Goal: Find specific page/section: Find specific page/section

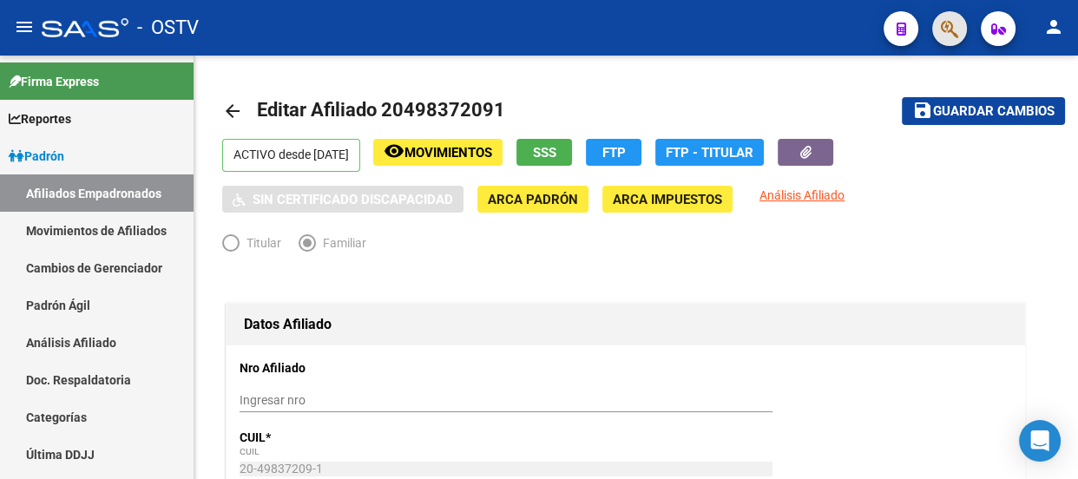
click at [943, 17] on span "button" at bounding box center [949, 29] width 17 height 36
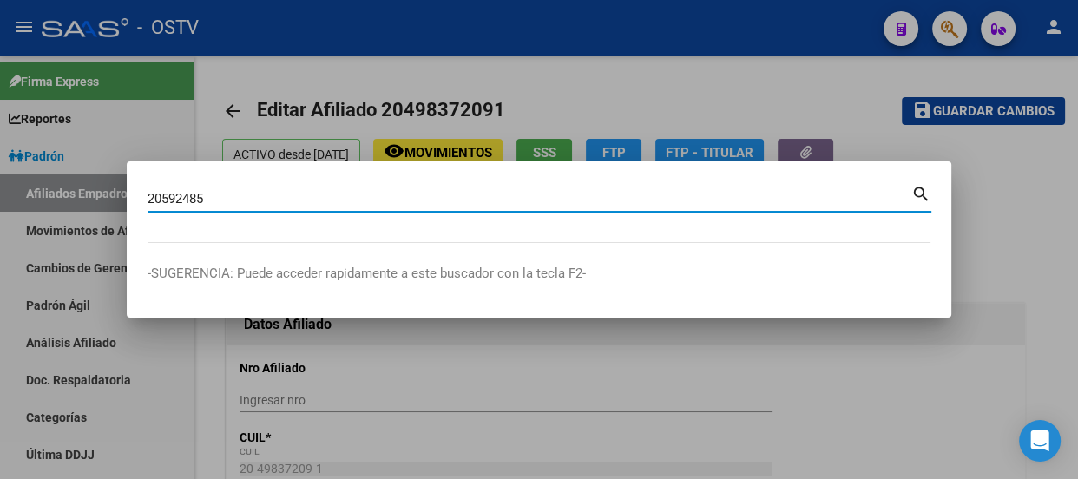
type input "20592485"
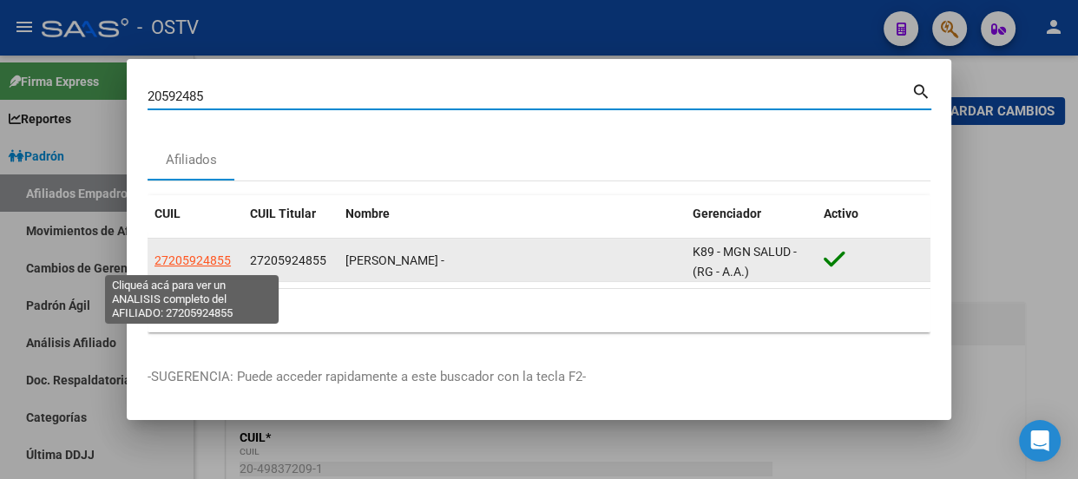
click at [190, 267] on span "27205924855" at bounding box center [193, 261] width 76 height 14
type textarea "27205924855"
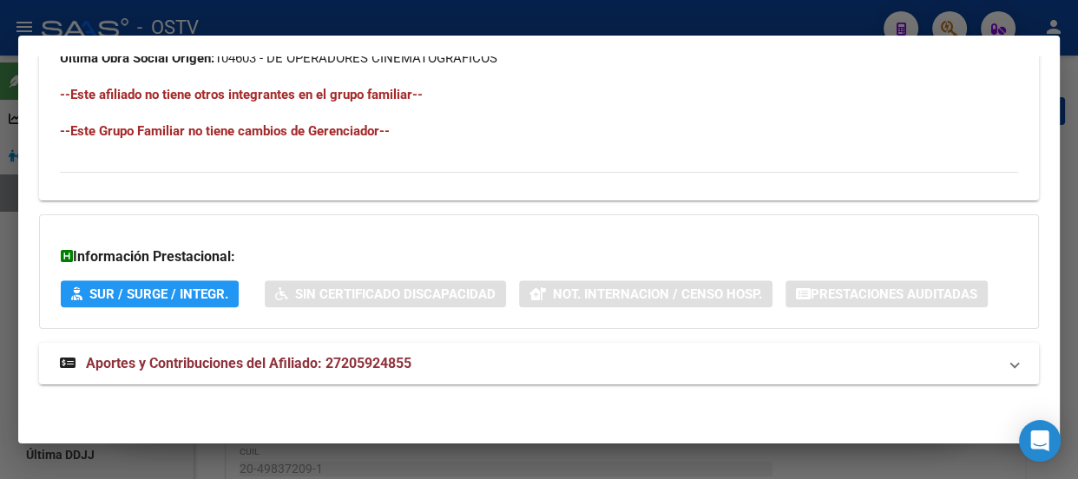
click at [558, 359] on mat-panel-title "Aportes y Contribuciones del Afiliado: 27205924855" at bounding box center [529, 363] width 938 height 21
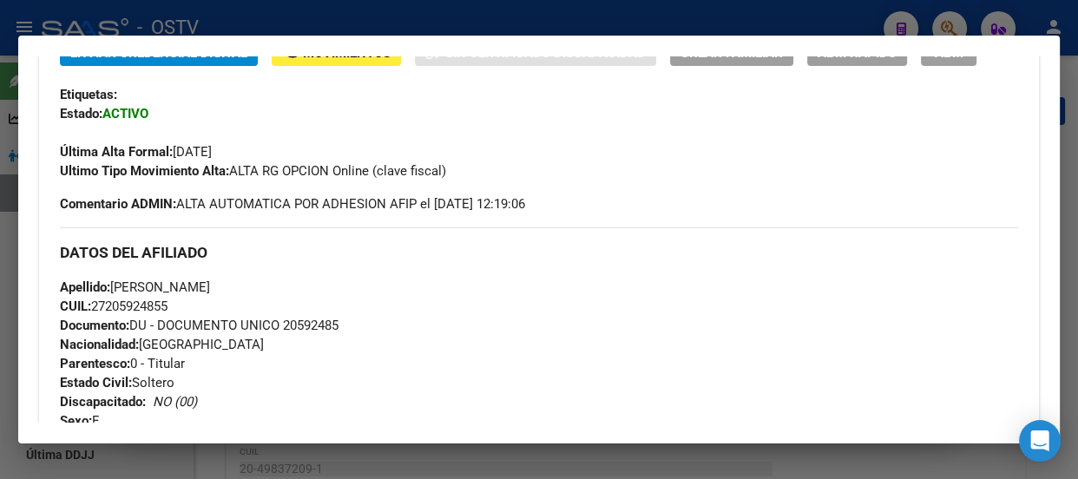
scroll to position [479, 0]
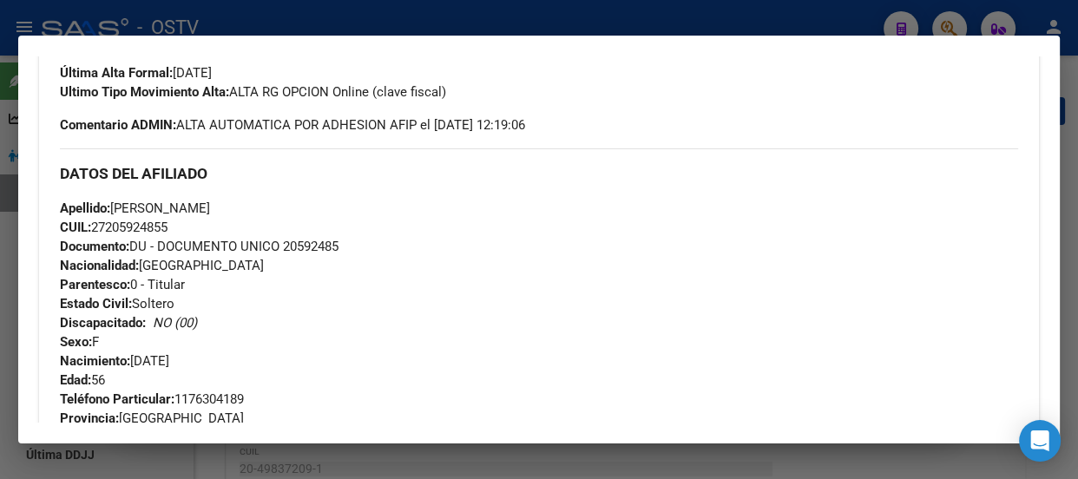
click at [345, 15] on div at bounding box center [539, 239] width 1078 height 479
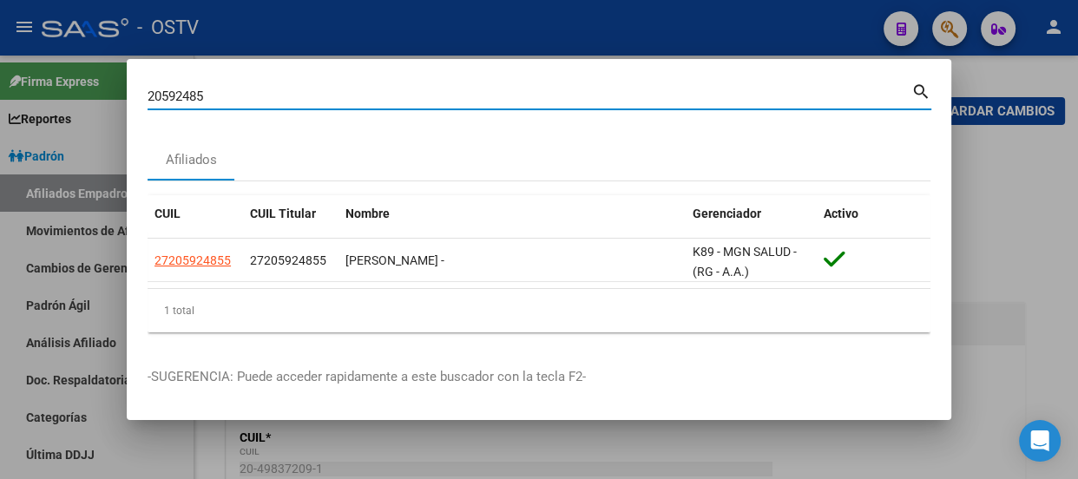
click at [317, 97] on input "20592485" at bounding box center [530, 97] width 764 height 16
paste input "43853943"
type input "43853943"
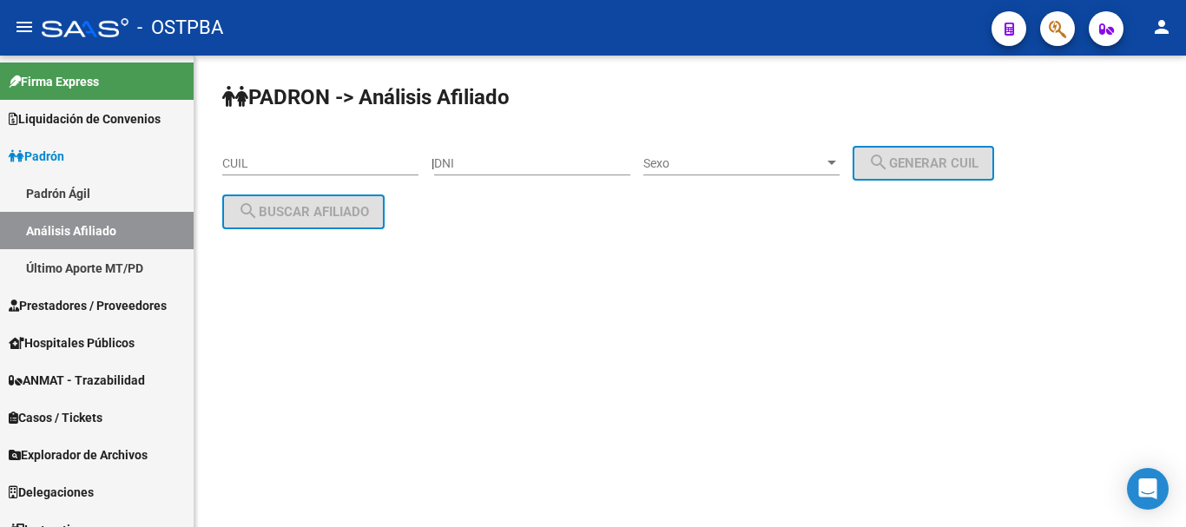
click at [1064, 23] on icon "button" at bounding box center [1057, 29] width 17 height 20
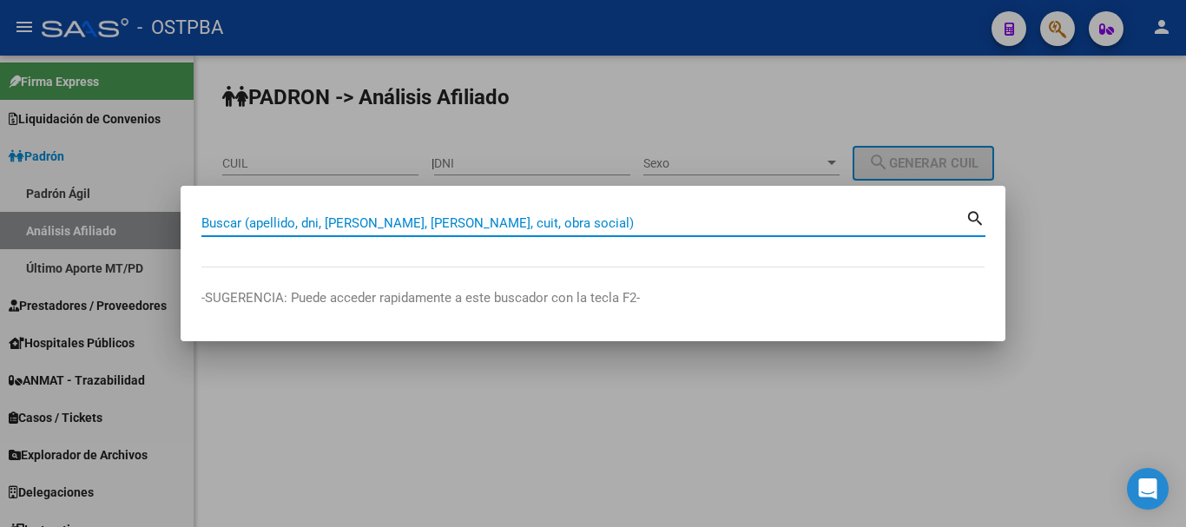
paste input "43853943"
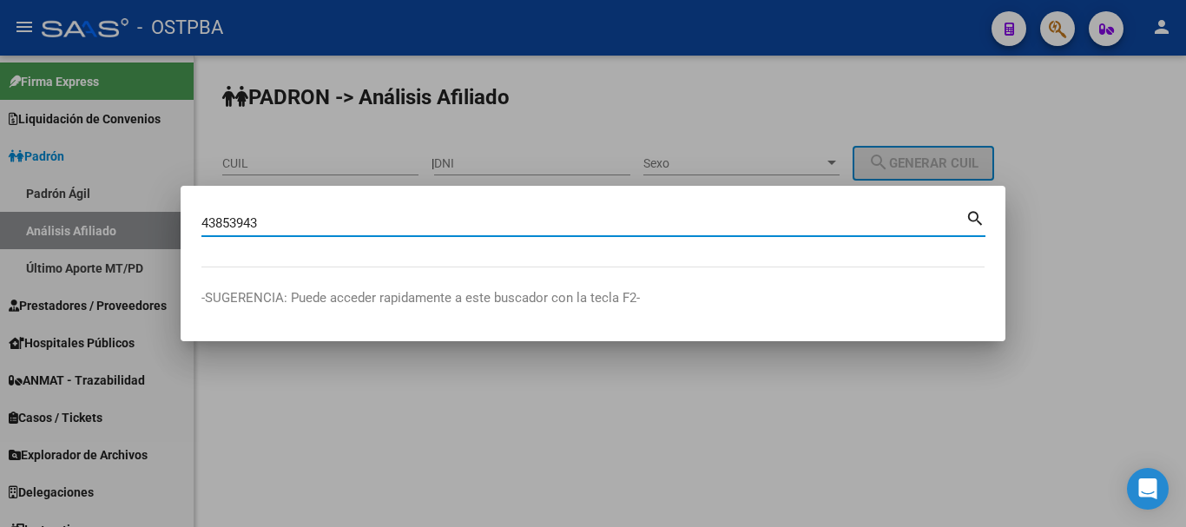
type input "43853943"
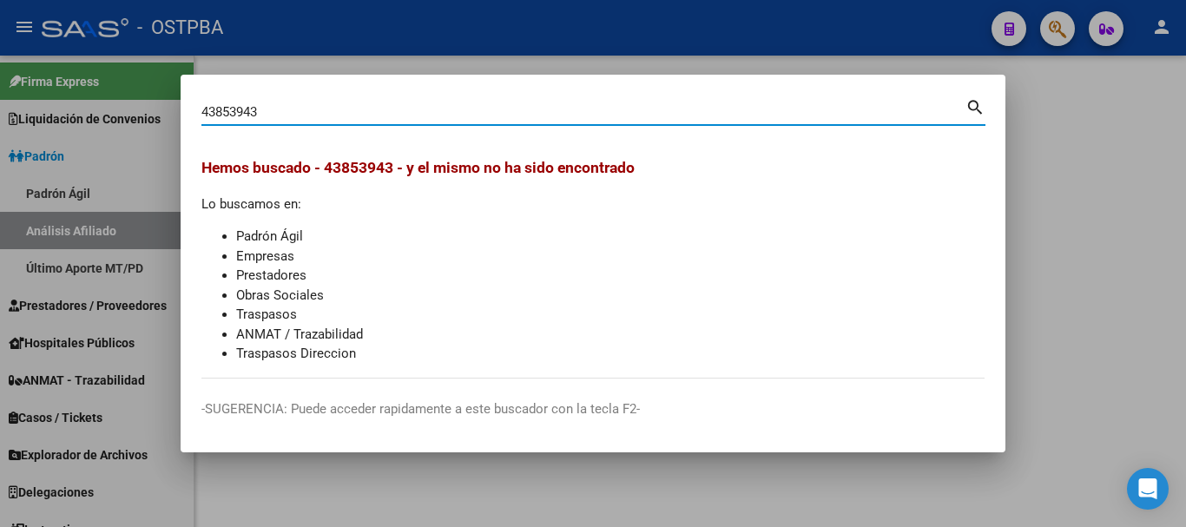
click at [313, 117] on input "43853943" at bounding box center [583, 112] width 764 height 16
